Goal: Task Accomplishment & Management: Manage account settings

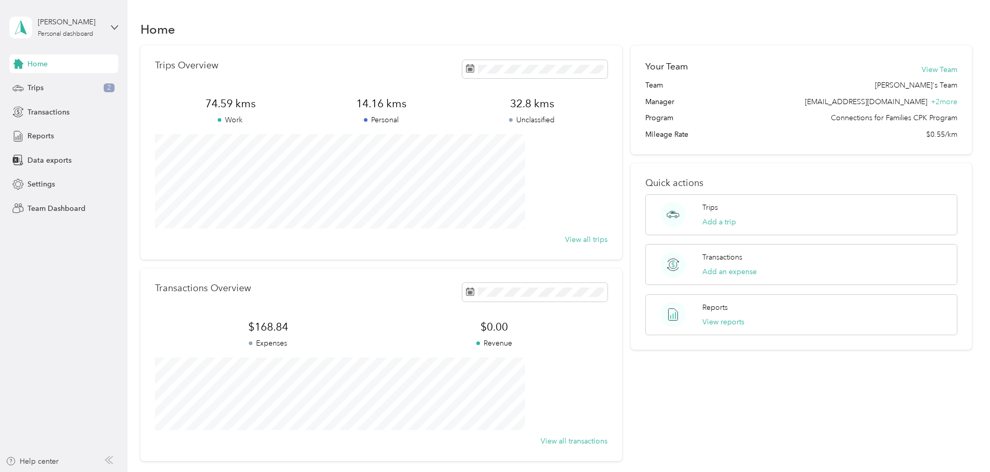
click at [108, 23] on div "[PERSON_NAME] Personal dashboard" at bounding box center [63, 27] width 109 height 36
click at [58, 86] on div "Team dashboard" at bounding box center [46, 85] width 55 height 11
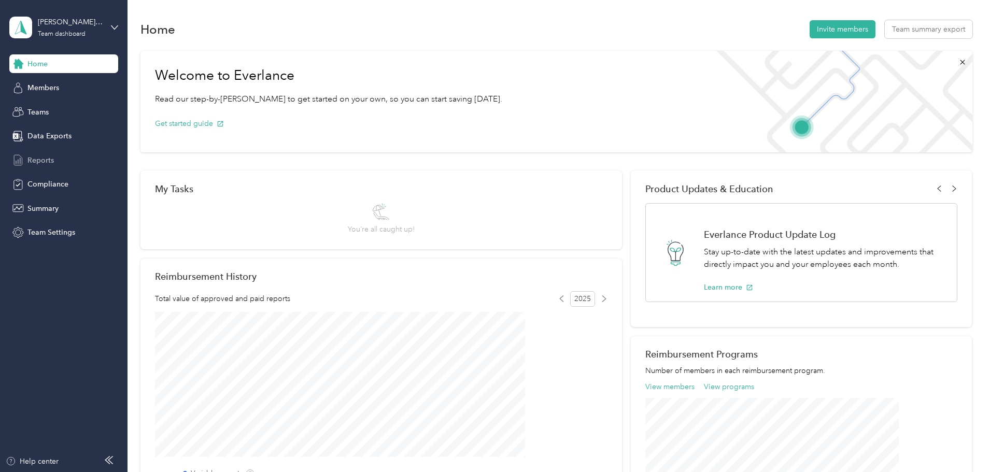
click at [37, 158] on span "Reports" at bounding box center [40, 160] width 26 height 11
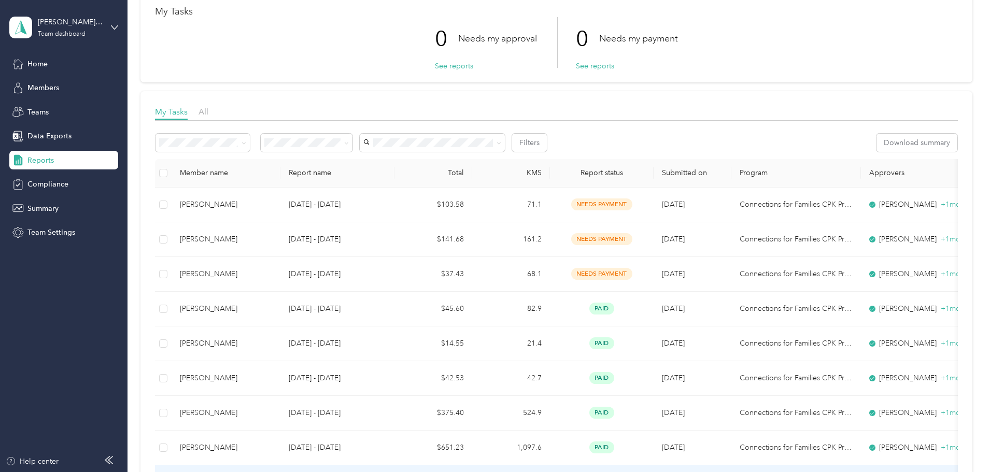
scroll to position [52, 0]
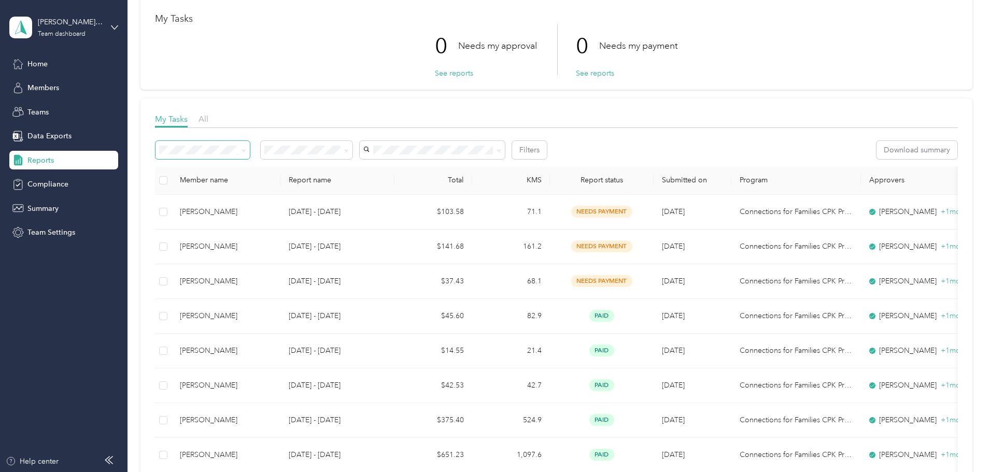
click at [246, 148] on icon at bounding box center [244, 150] width 5 height 5
click at [349, 148] on icon at bounding box center [346, 150] width 5 height 5
click at [246, 148] on icon at bounding box center [244, 150] width 5 height 5
click at [242, 207] on div "All reports" at bounding box center [272, 201] width 80 height 11
click at [51, 86] on span "Members" at bounding box center [43, 87] width 32 height 11
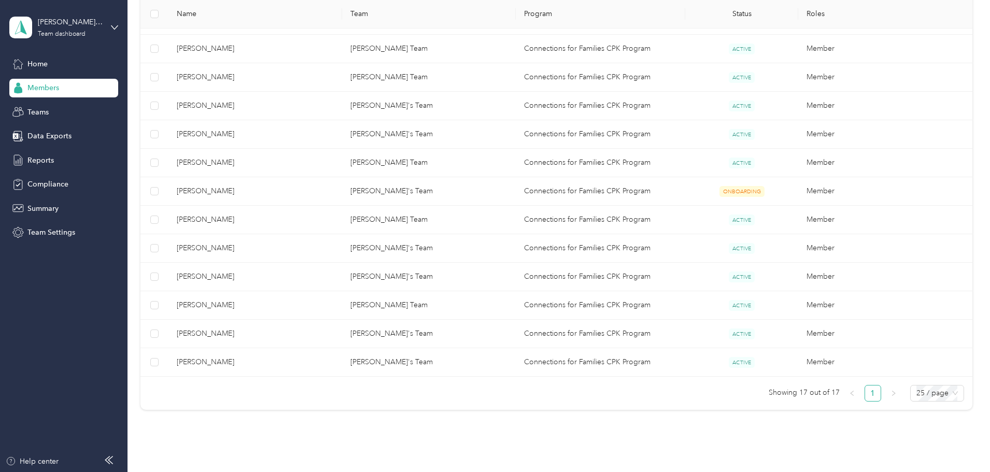
scroll to position [284, 0]
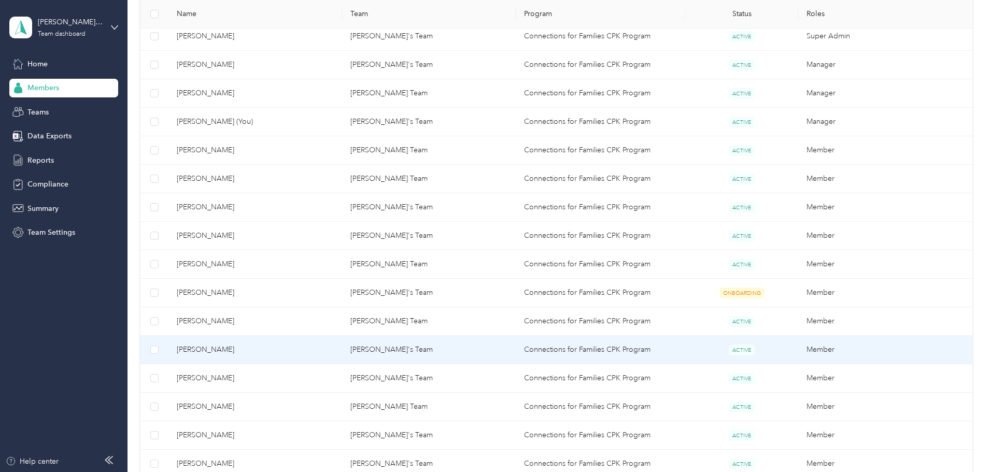
click at [334, 348] on span "[PERSON_NAME]" at bounding box center [255, 349] width 157 height 11
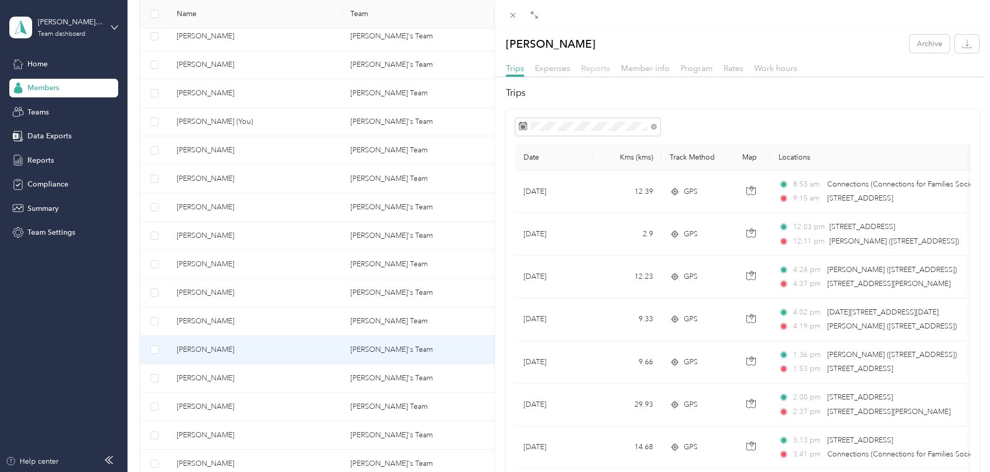
click at [597, 68] on span "Reports" at bounding box center [595, 68] width 29 height 10
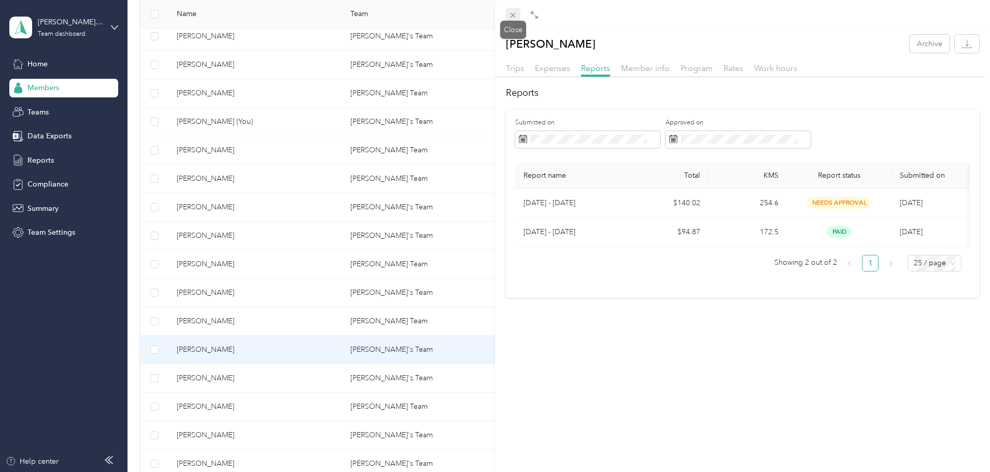
click at [512, 14] on icon at bounding box center [513, 15] width 5 height 5
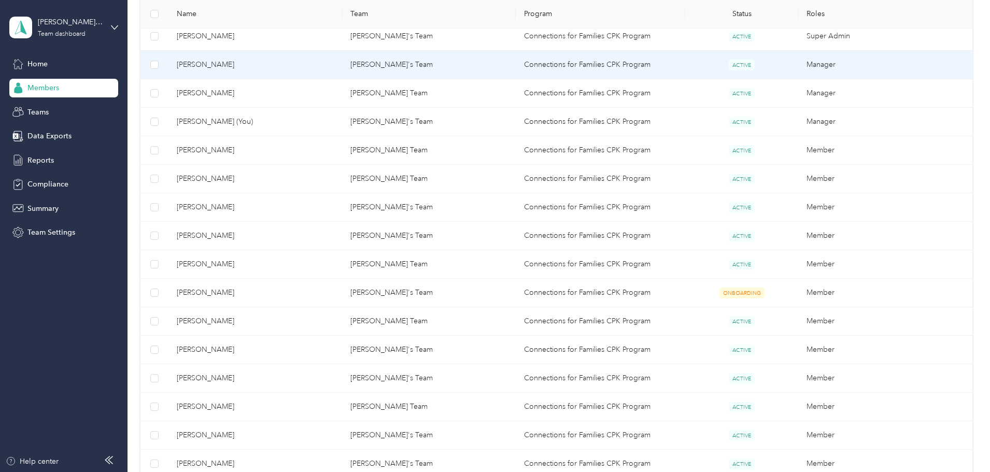
scroll to position [232, 0]
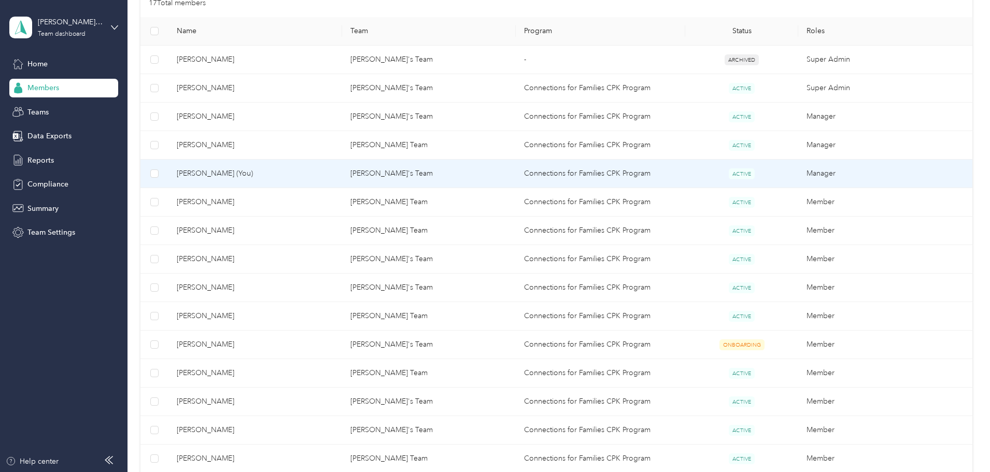
click at [392, 171] on td "[PERSON_NAME]'s Team" at bounding box center [429, 174] width 174 height 29
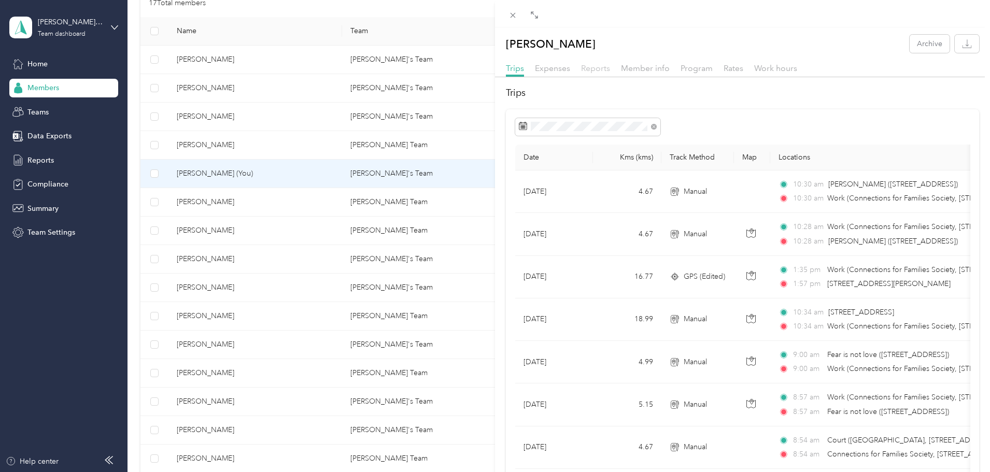
click at [598, 67] on span "Reports" at bounding box center [595, 68] width 29 height 10
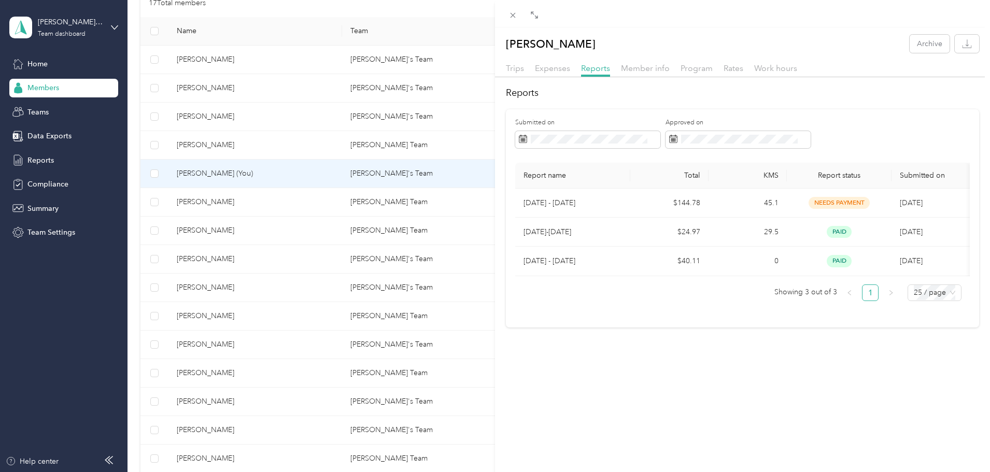
click at [406, 89] on div "[PERSON_NAME] Archive Trips Expenses Reports Member info Program Rates Work hou…" at bounding box center [495, 236] width 990 height 472
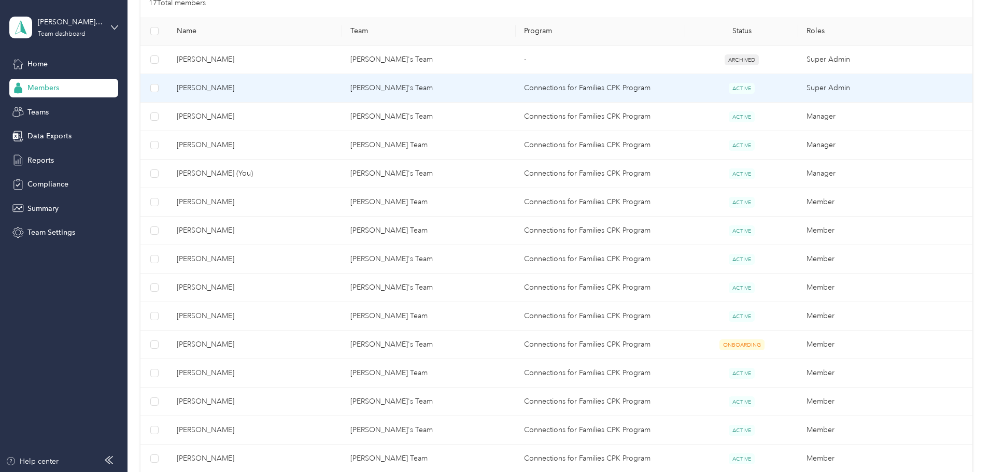
click at [406, 89] on td "[PERSON_NAME]'s Team" at bounding box center [429, 88] width 174 height 29
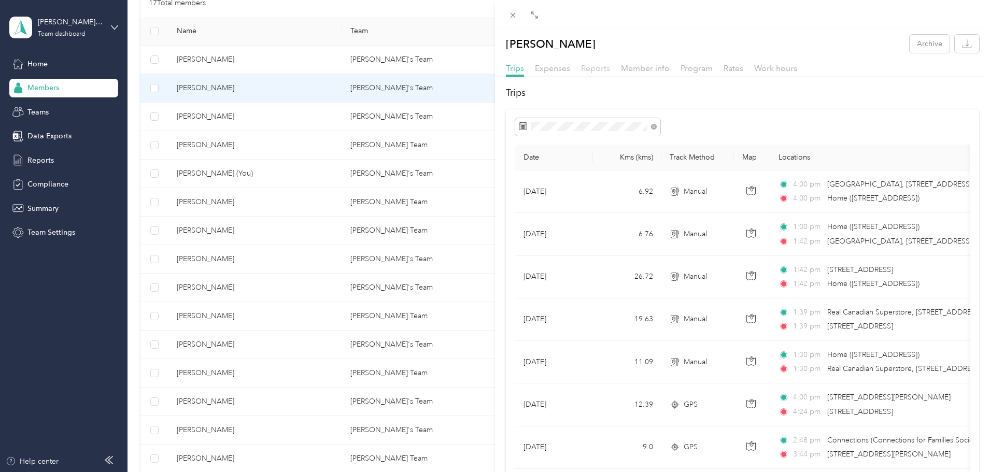
click at [595, 66] on span "Reports" at bounding box center [595, 68] width 29 height 10
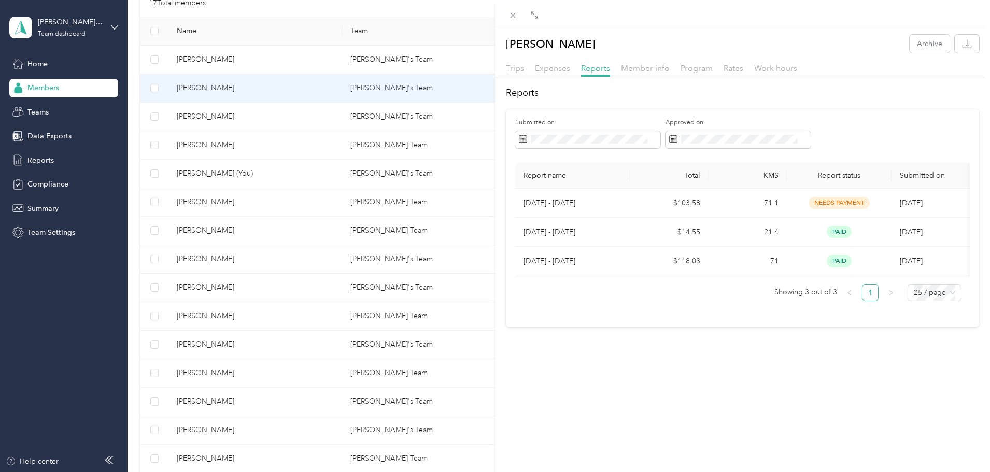
click at [262, 147] on div "[PERSON_NAME] Archive Trips Expenses Reports Member info Program Rates Work hou…" at bounding box center [495, 236] width 990 height 472
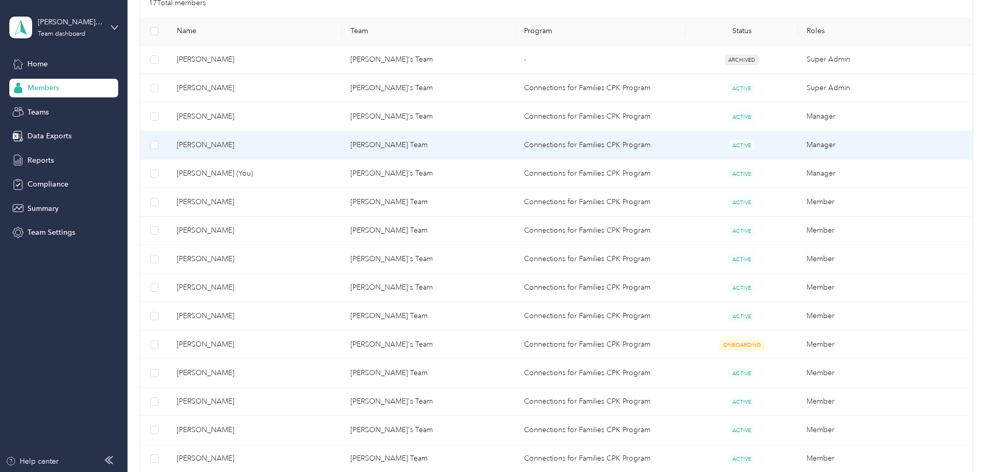
click at [262, 147] on span "[PERSON_NAME]" at bounding box center [255, 144] width 157 height 11
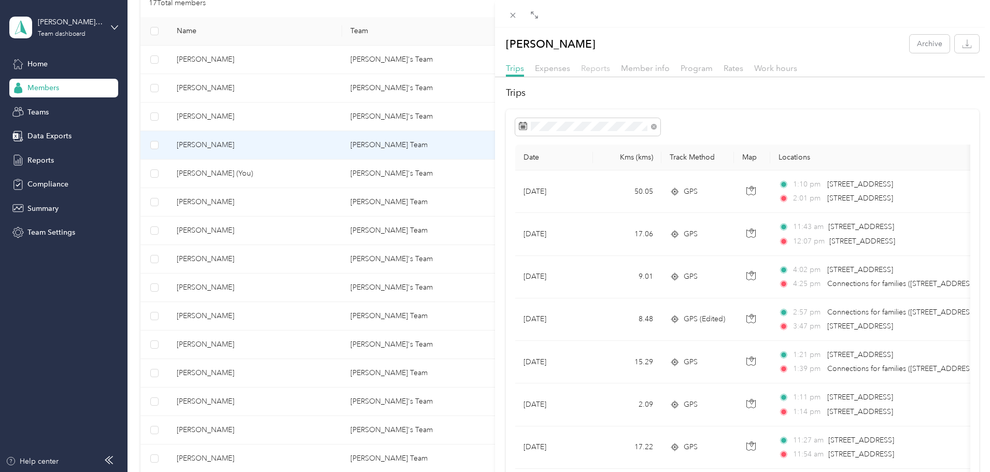
click at [594, 68] on span "Reports" at bounding box center [595, 68] width 29 height 10
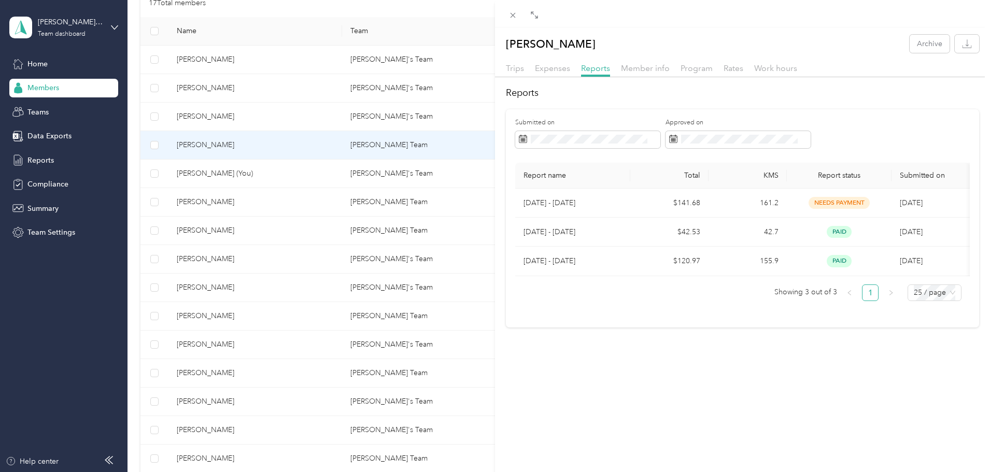
click at [270, 201] on div "[PERSON_NAME] Archive Trips Expenses Reports Member info Program Rates Work hou…" at bounding box center [495, 236] width 990 height 472
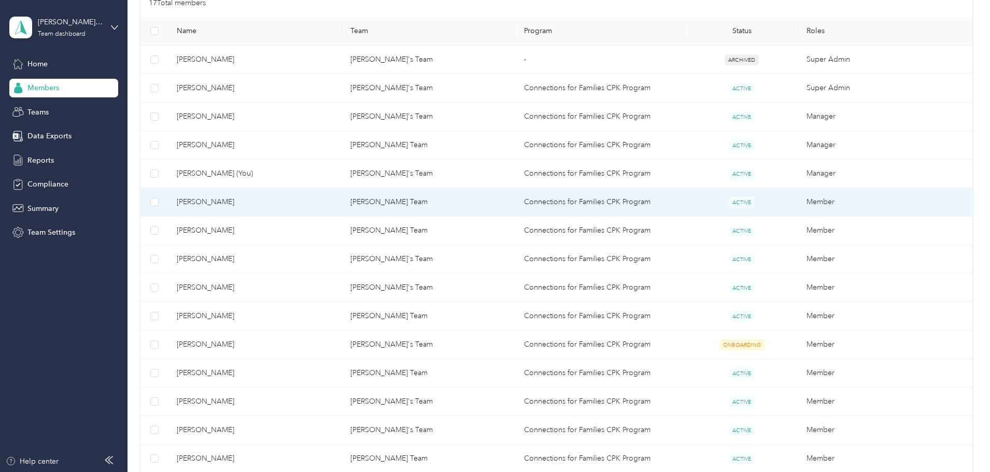
click at [342, 205] on td "[PERSON_NAME]" at bounding box center [255, 202] width 174 height 29
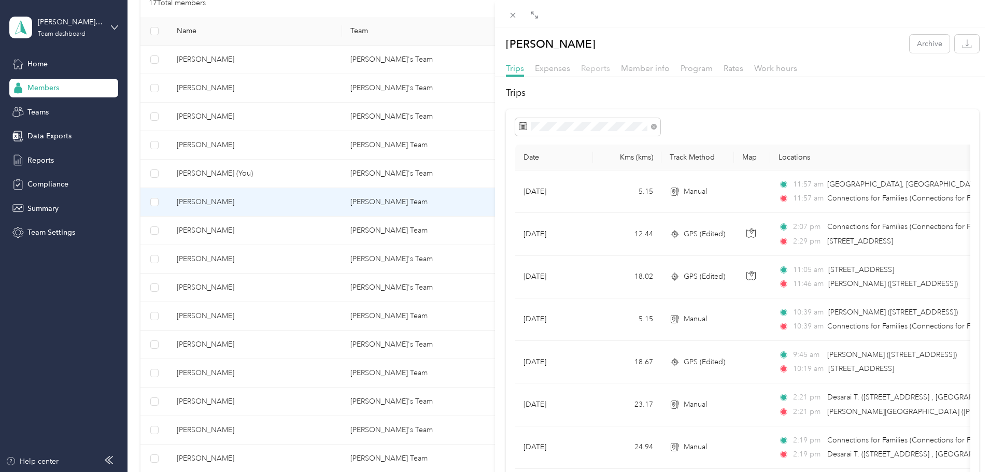
click at [599, 69] on span "Reports" at bounding box center [595, 68] width 29 height 10
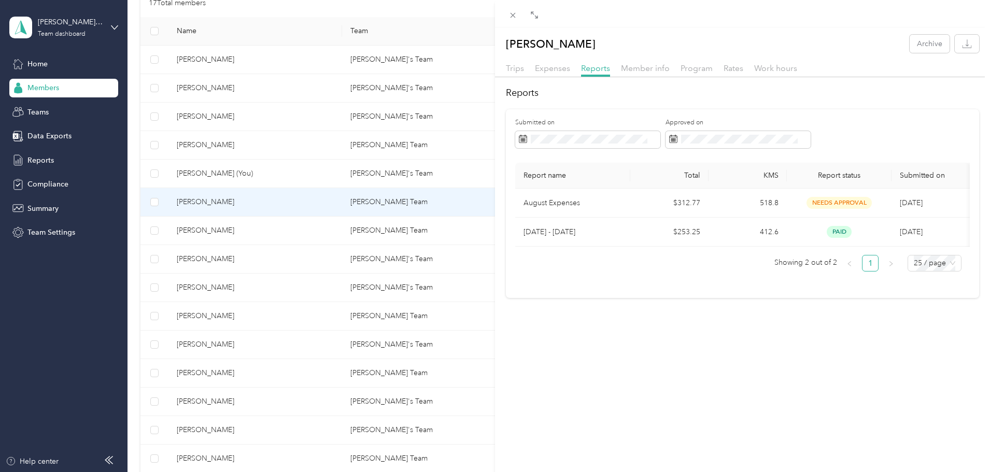
click at [314, 227] on div "[PERSON_NAME] Archive Trips Expenses Reports Member info Program Rates Work hou…" at bounding box center [495, 236] width 990 height 472
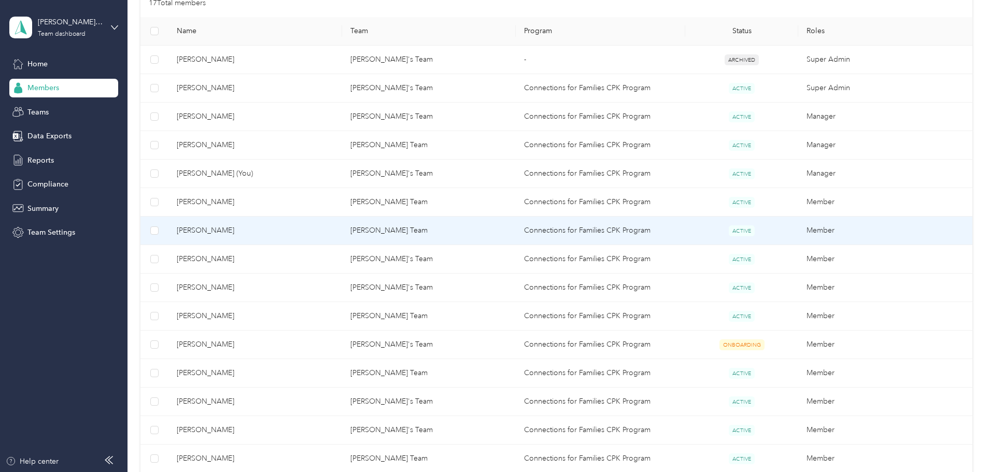
click at [320, 229] on span "[PERSON_NAME]" at bounding box center [255, 230] width 157 height 11
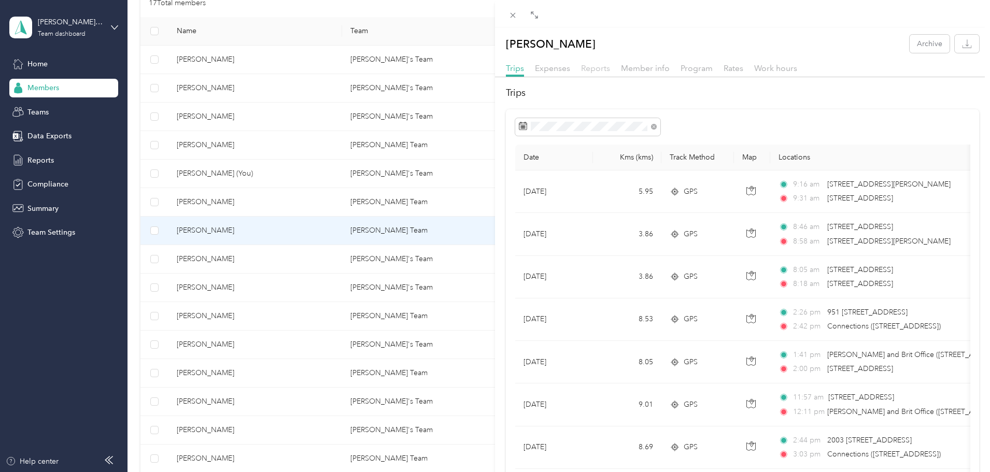
click at [601, 69] on span "Reports" at bounding box center [595, 68] width 29 height 10
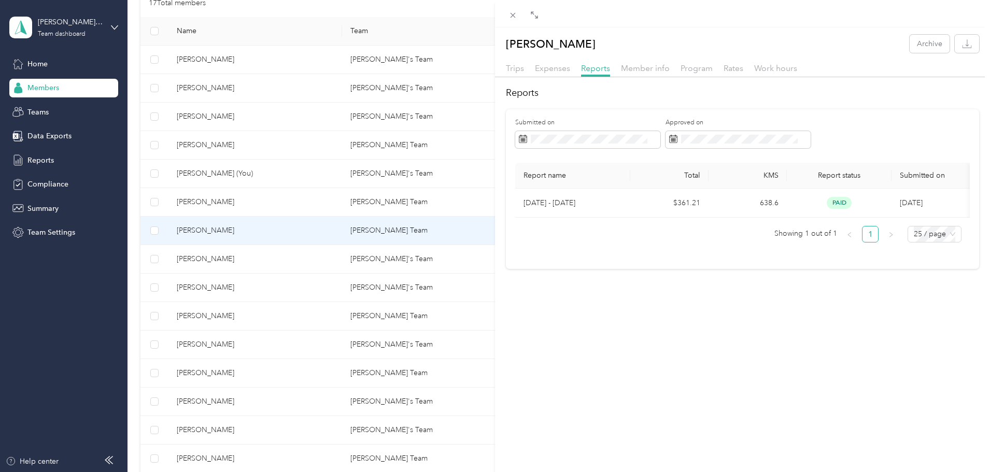
click at [279, 260] on div "[PERSON_NAME] Archive Trips Expenses Reports Member info Program Rates Work hou…" at bounding box center [495, 236] width 990 height 472
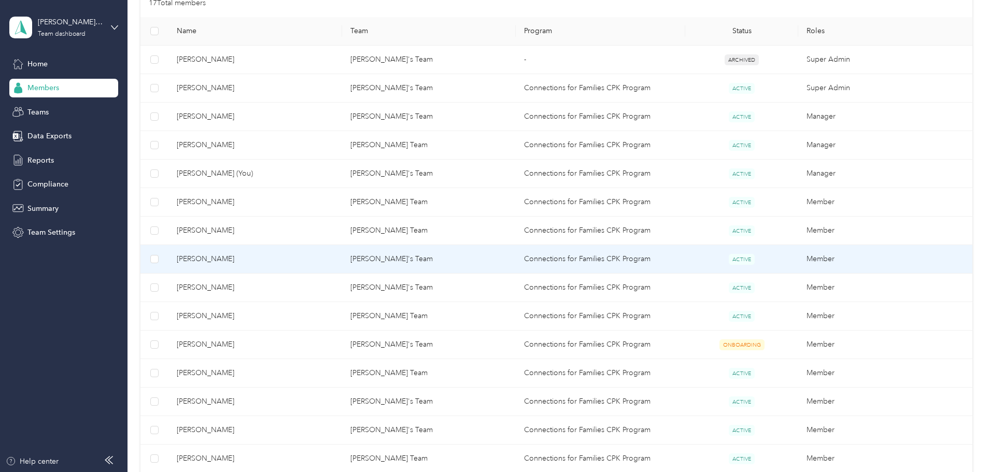
click at [279, 260] on span "[PERSON_NAME]" at bounding box center [255, 259] width 157 height 11
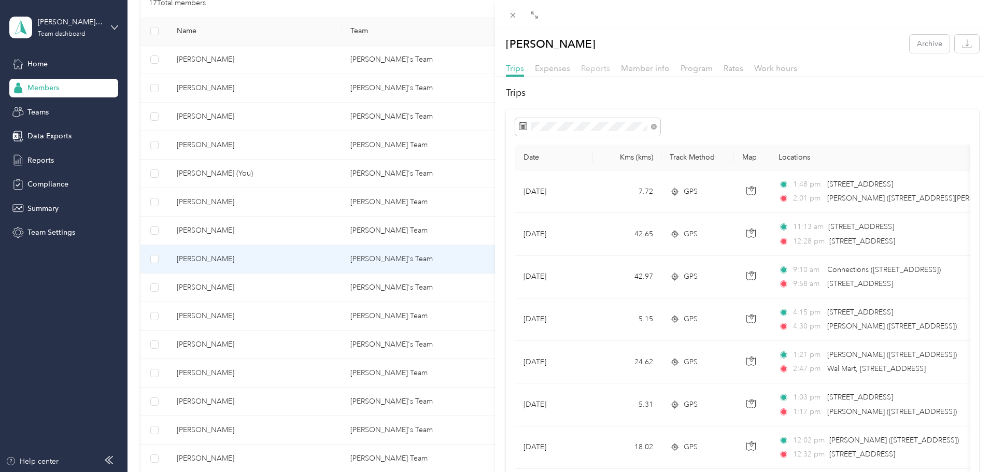
click at [592, 70] on span "Reports" at bounding box center [595, 68] width 29 height 10
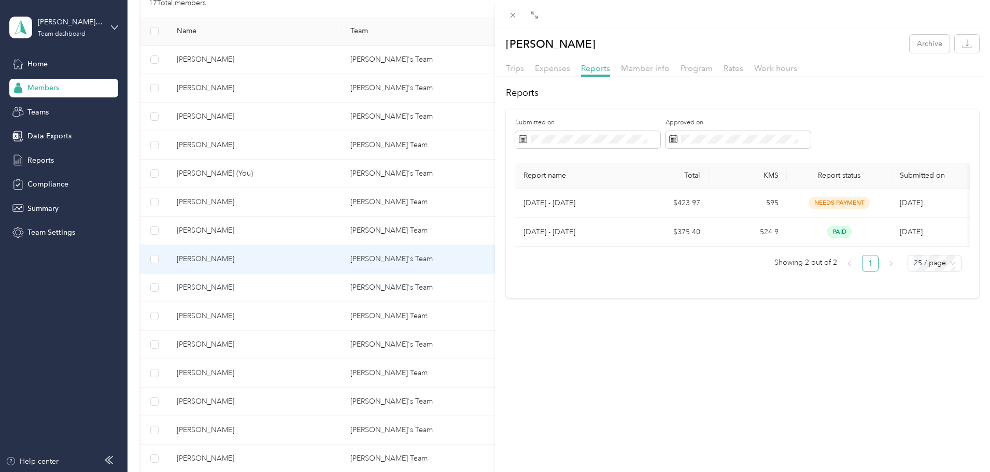
click at [265, 286] on div "[PERSON_NAME] Archive Trips Expenses Reports Member info Program Rates Work hou…" at bounding box center [495, 236] width 990 height 472
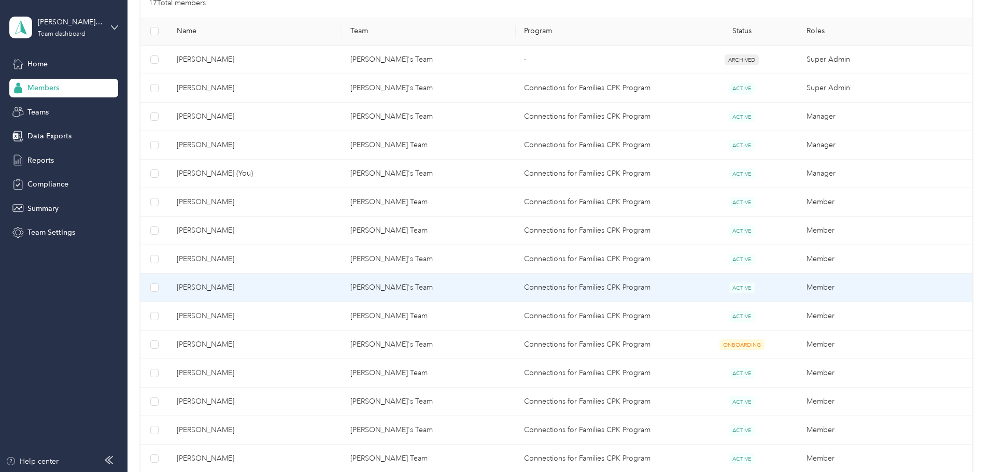
click at [266, 286] on span "[PERSON_NAME]" at bounding box center [255, 287] width 157 height 11
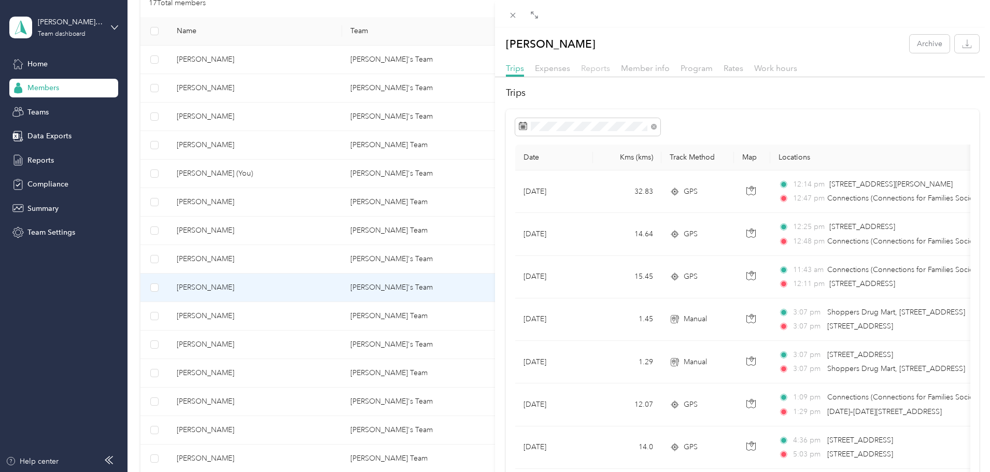
click at [593, 72] on span "Reports" at bounding box center [595, 68] width 29 height 10
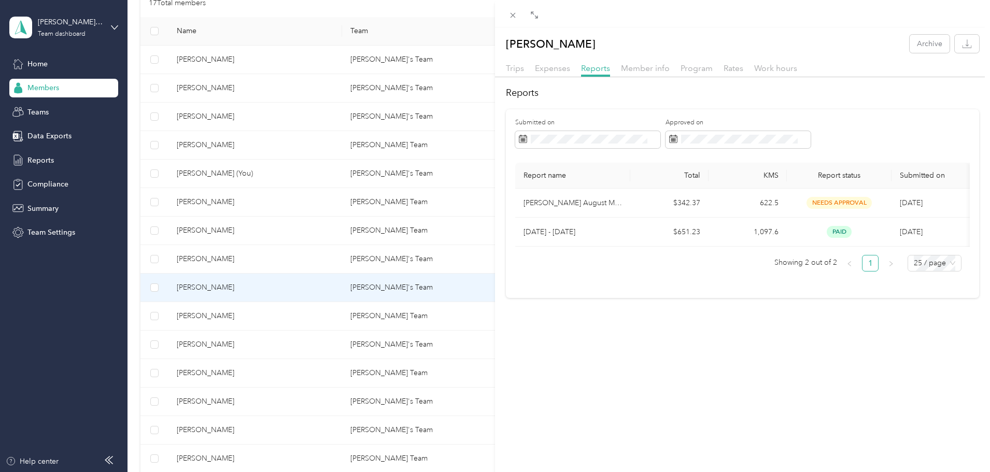
click at [257, 314] on div "[PERSON_NAME] Archive Trips Expenses Reports Member info Program Rates Work hou…" at bounding box center [495, 236] width 990 height 472
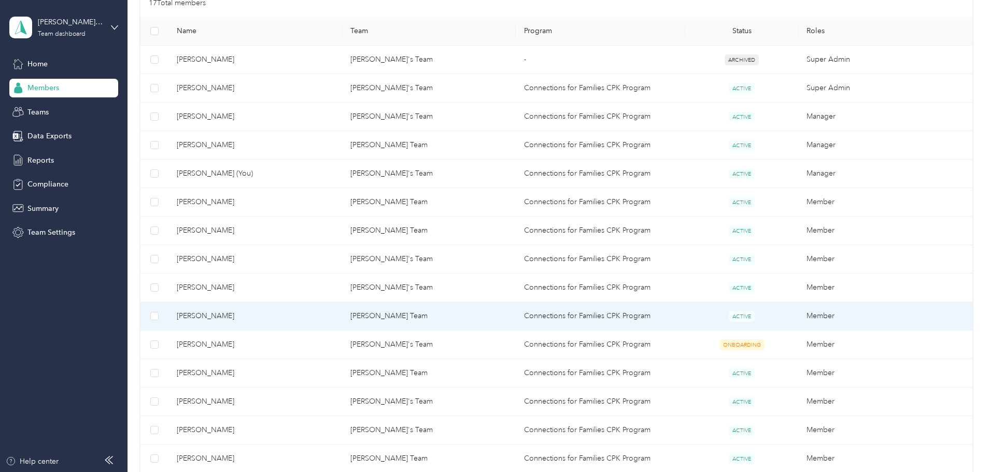
click at [258, 314] on span "[PERSON_NAME]" at bounding box center [255, 316] width 157 height 11
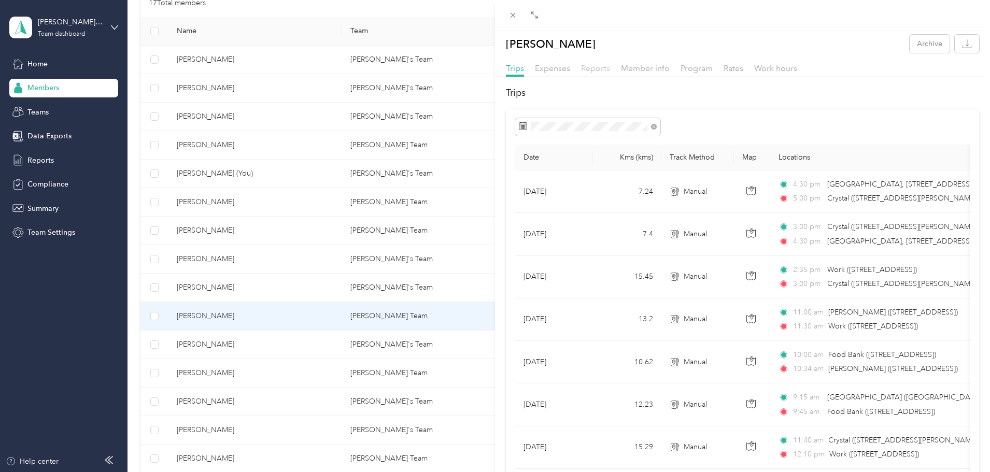
click at [597, 68] on span "Reports" at bounding box center [595, 68] width 29 height 10
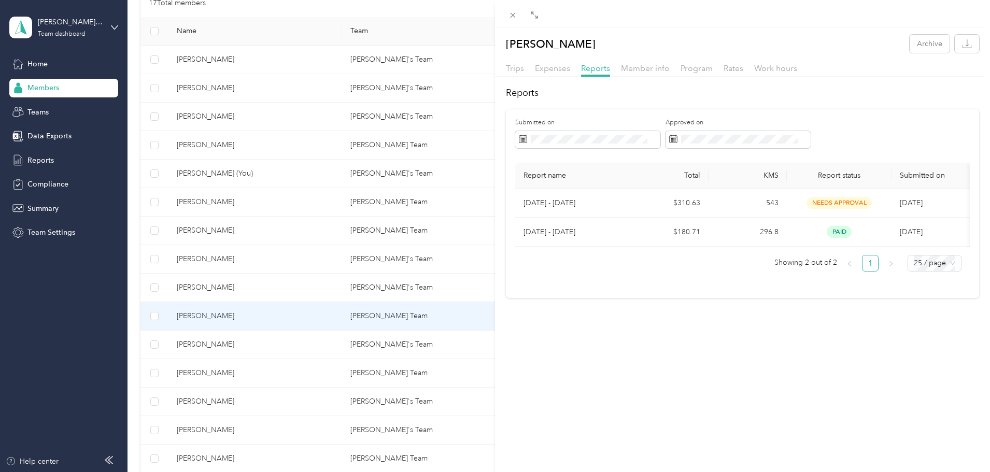
click at [259, 375] on div "[PERSON_NAME] Archive Trips Expenses Reports Member info Program Rates Work hou…" at bounding box center [495, 236] width 990 height 472
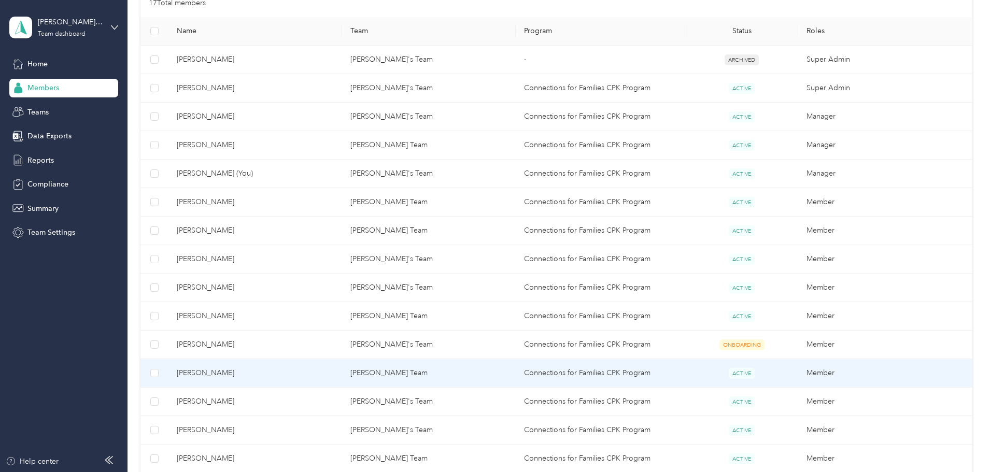
click at [260, 374] on span "[PERSON_NAME]" at bounding box center [255, 373] width 157 height 11
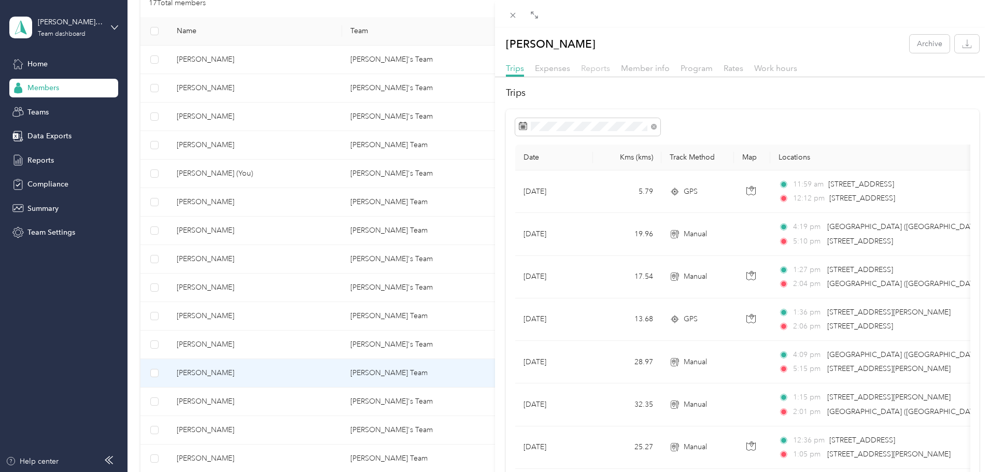
click at [601, 68] on span "Reports" at bounding box center [595, 68] width 29 height 10
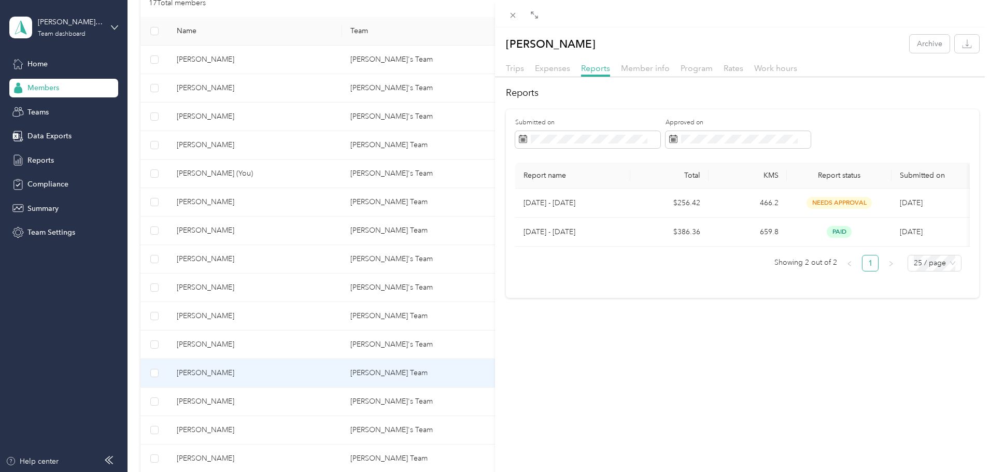
click at [258, 402] on div "[PERSON_NAME] Archive Trips Expenses Reports Member info Program Rates Work hou…" at bounding box center [495, 236] width 990 height 472
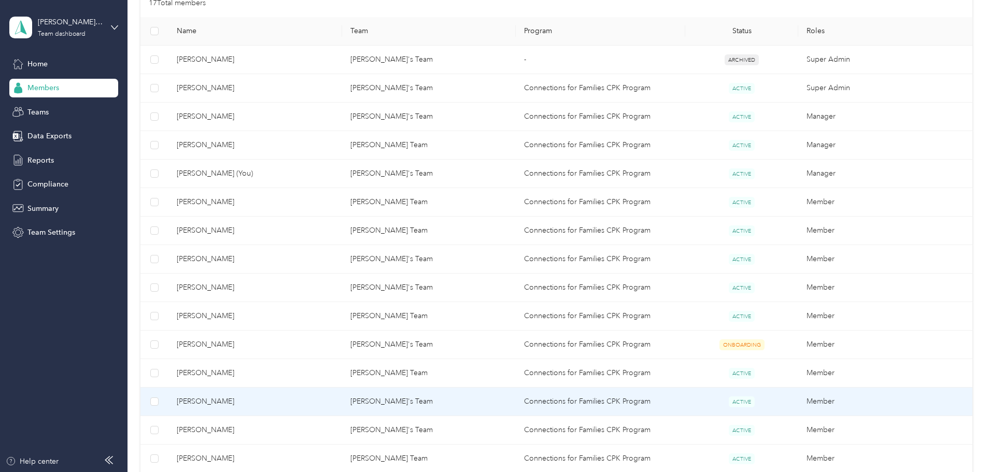
click at [260, 401] on span "[PERSON_NAME]" at bounding box center [255, 401] width 157 height 11
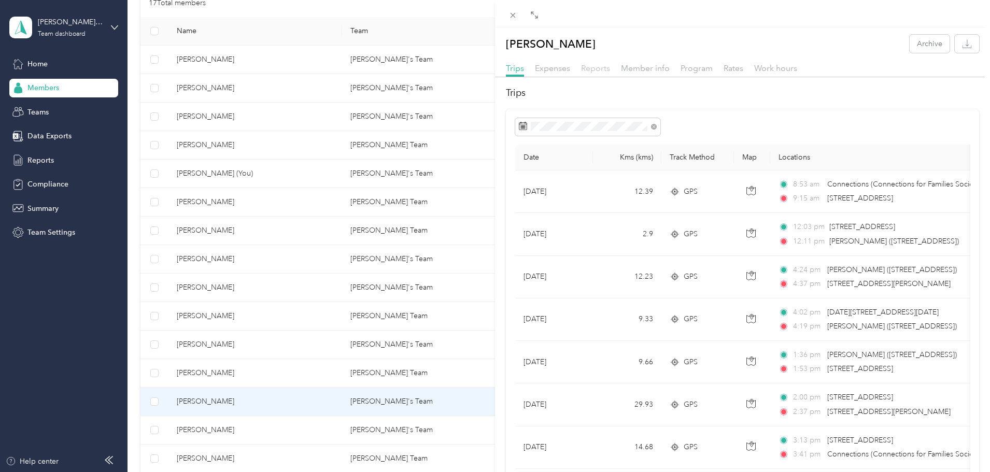
click at [594, 68] on span "Reports" at bounding box center [595, 68] width 29 height 10
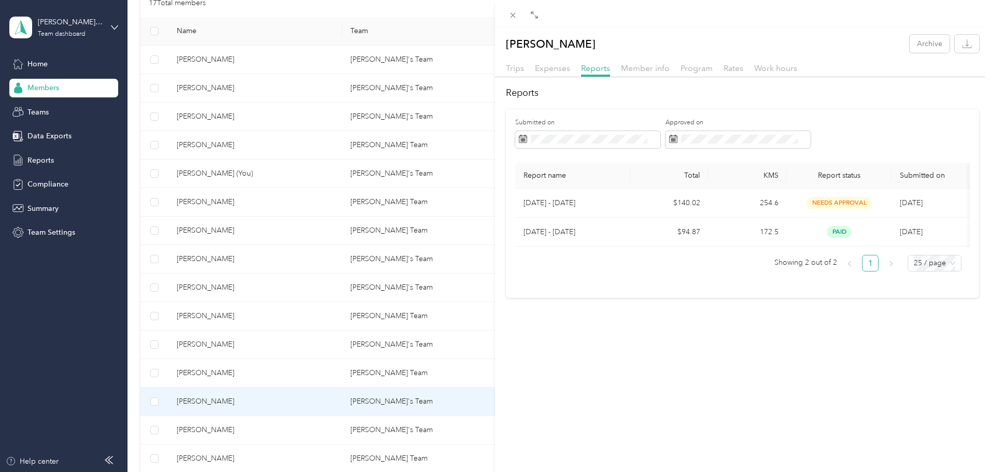
click at [264, 429] on div "[PERSON_NAME] Archive Trips Expenses Reports Member info Program Rates Work hou…" at bounding box center [495, 236] width 990 height 472
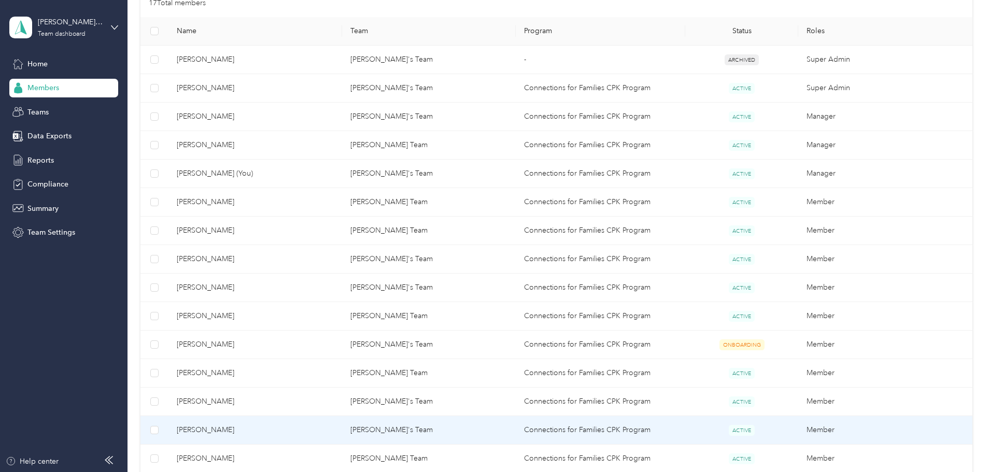
click at [265, 429] on span "[PERSON_NAME]" at bounding box center [255, 430] width 157 height 11
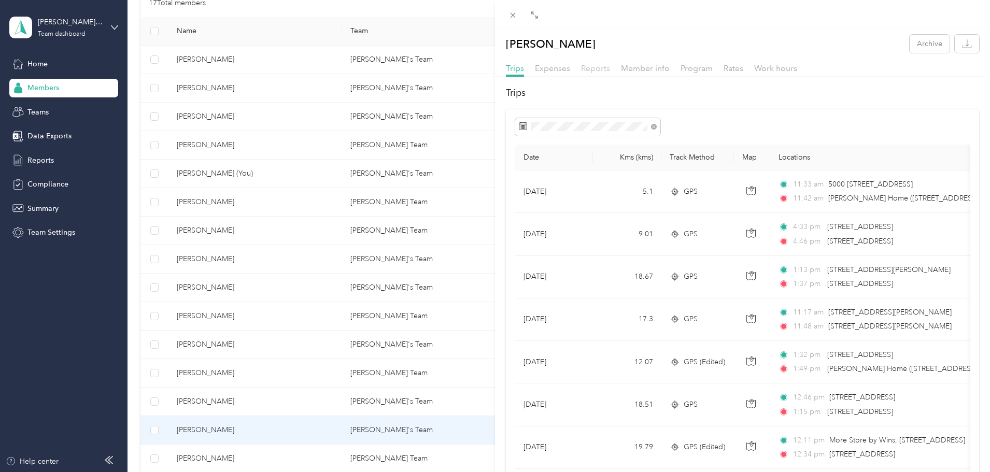
click at [594, 68] on span "Reports" at bounding box center [595, 68] width 29 height 10
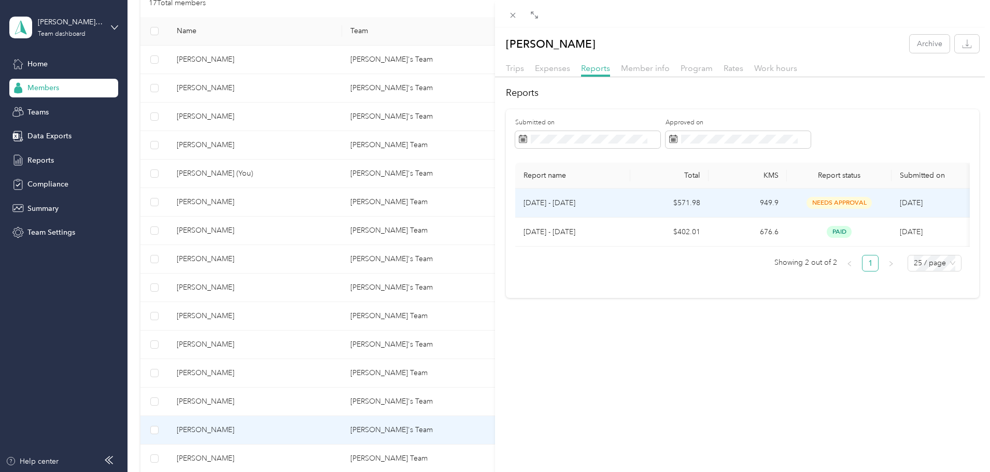
click at [593, 204] on p "[DATE] - [DATE]" at bounding box center [573, 203] width 99 height 11
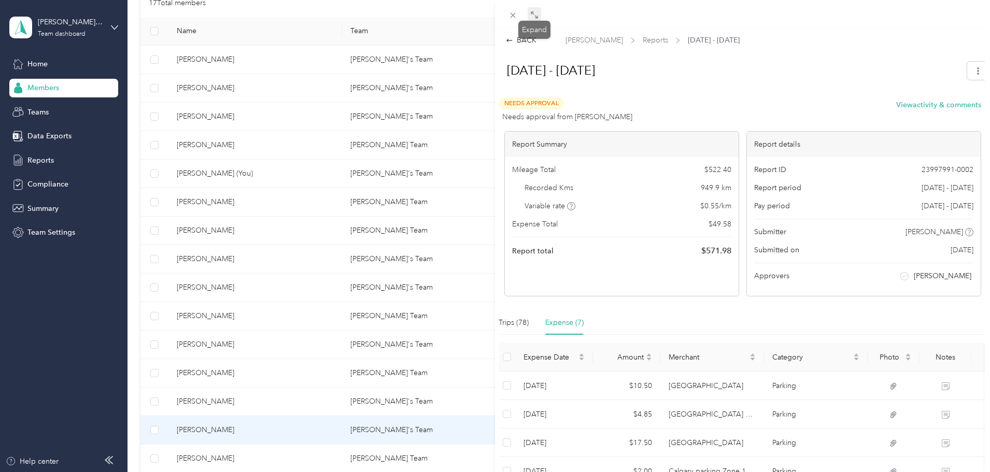
click at [535, 15] on icon at bounding box center [534, 15] width 8 height 8
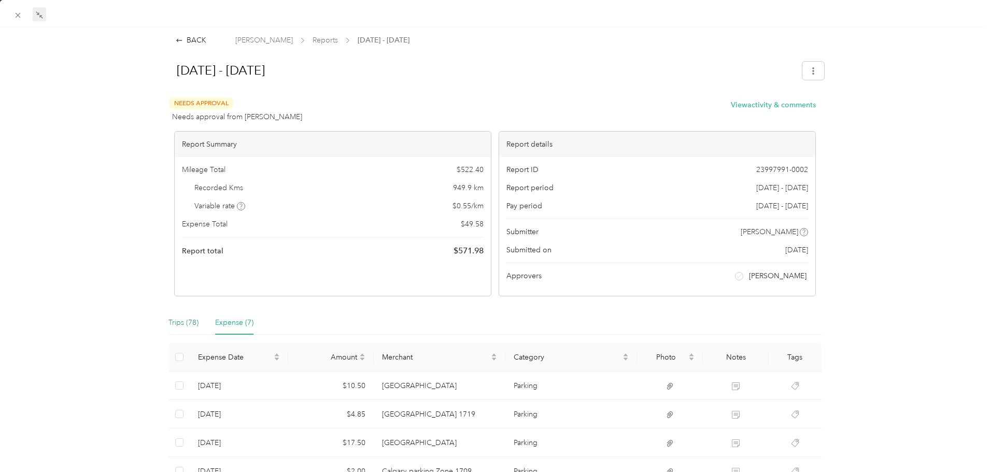
click at [177, 324] on div "Trips (78)" at bounding box center [183, 322] width 30 height 11
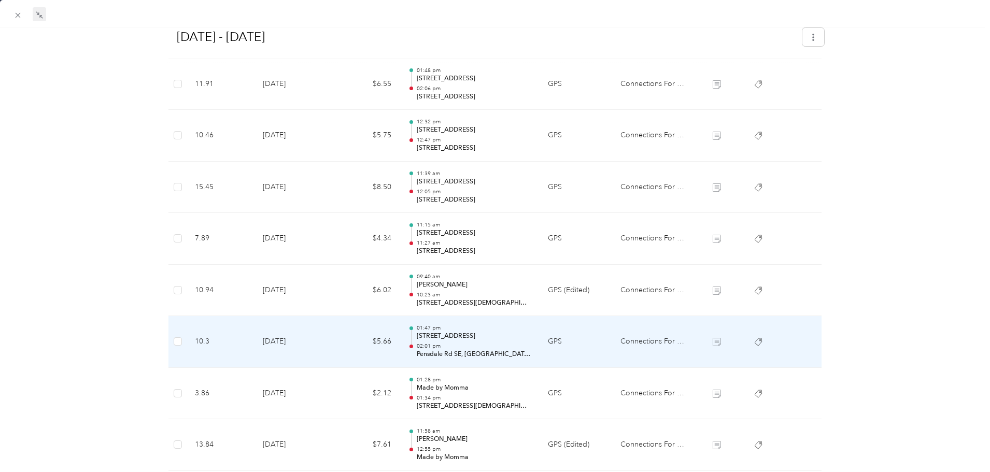
scroll to position [622, 0]
